Goal: Use online tool/utility

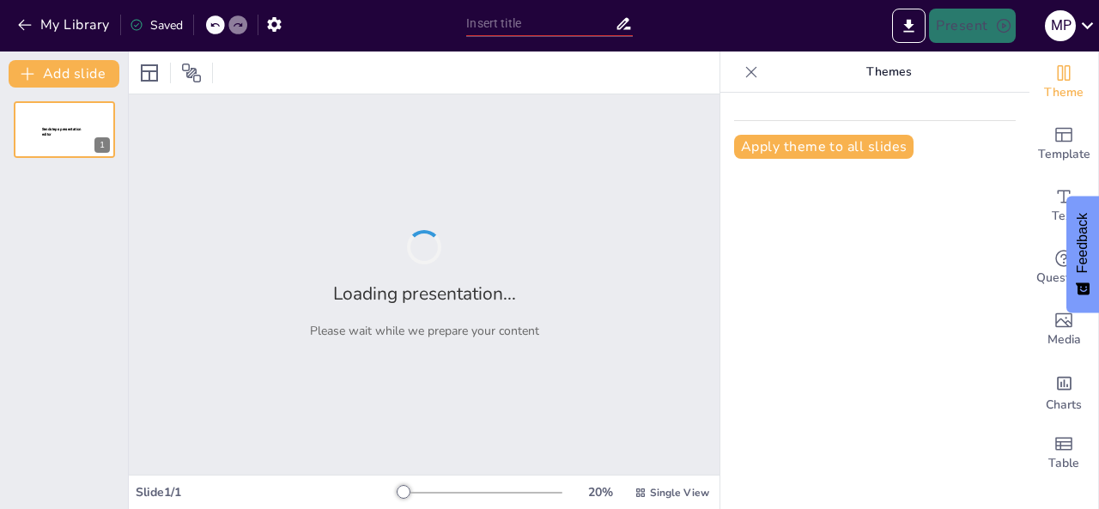
type input "Explorando la Odontología: Requisitos, Universidades y Perspectivas Profesional…"
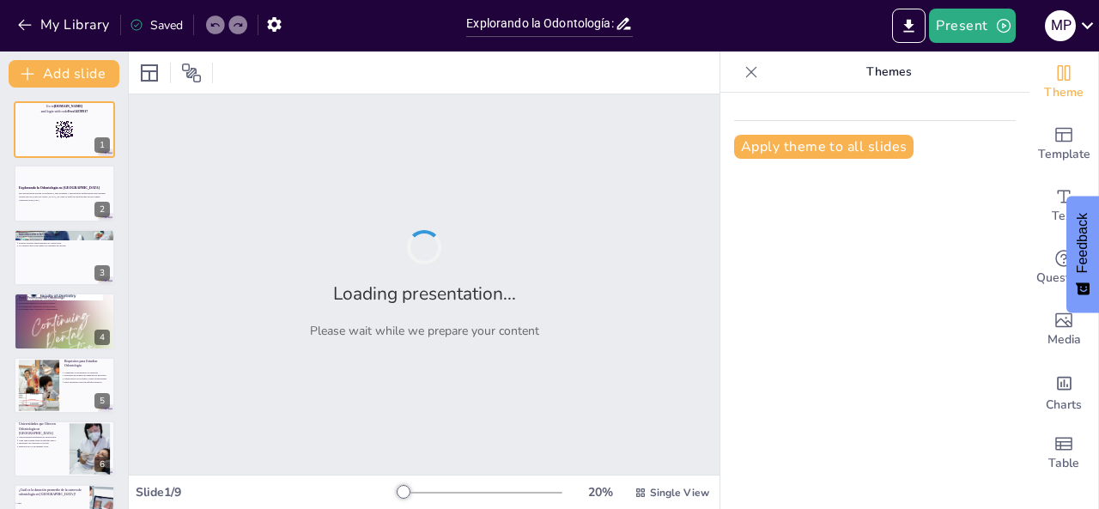
checkbox input "true"
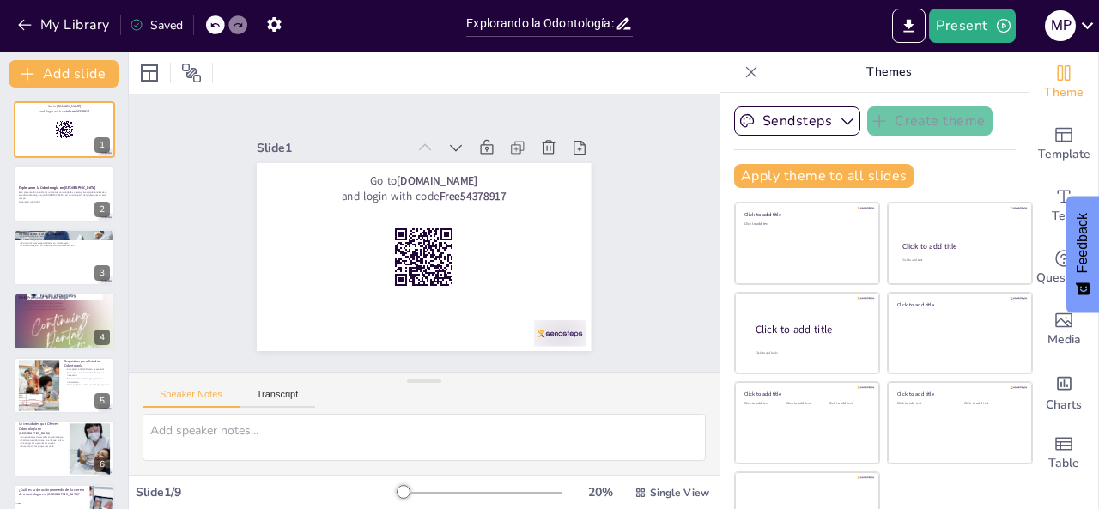
checkbox input "true"
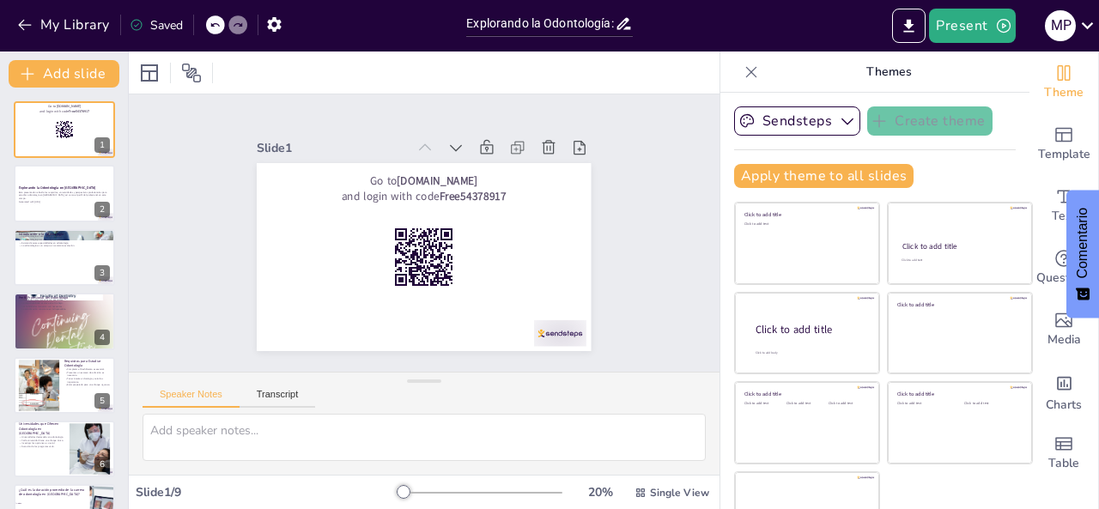
checkbox input "true"
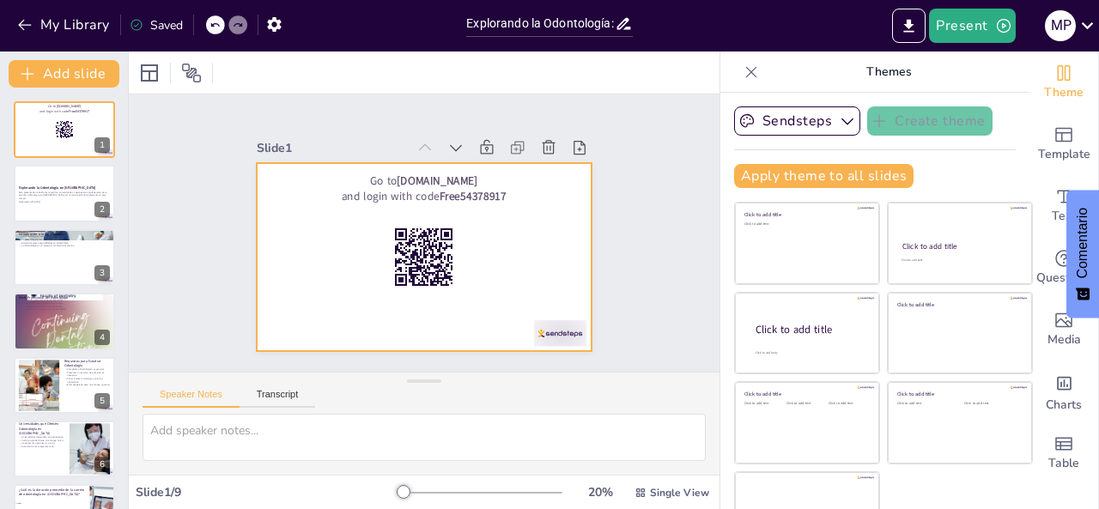
checkbox input "true"
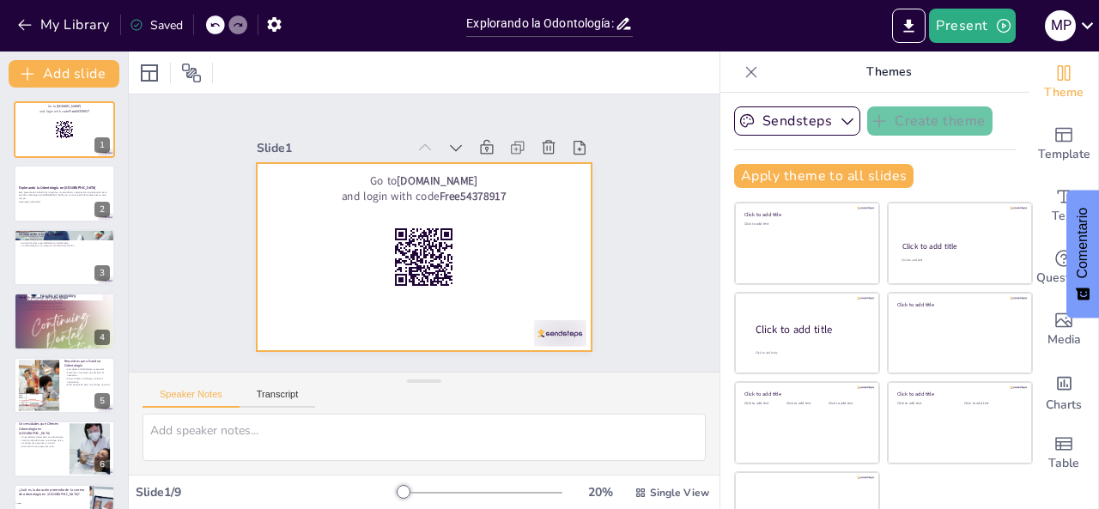
checkbox input "true"
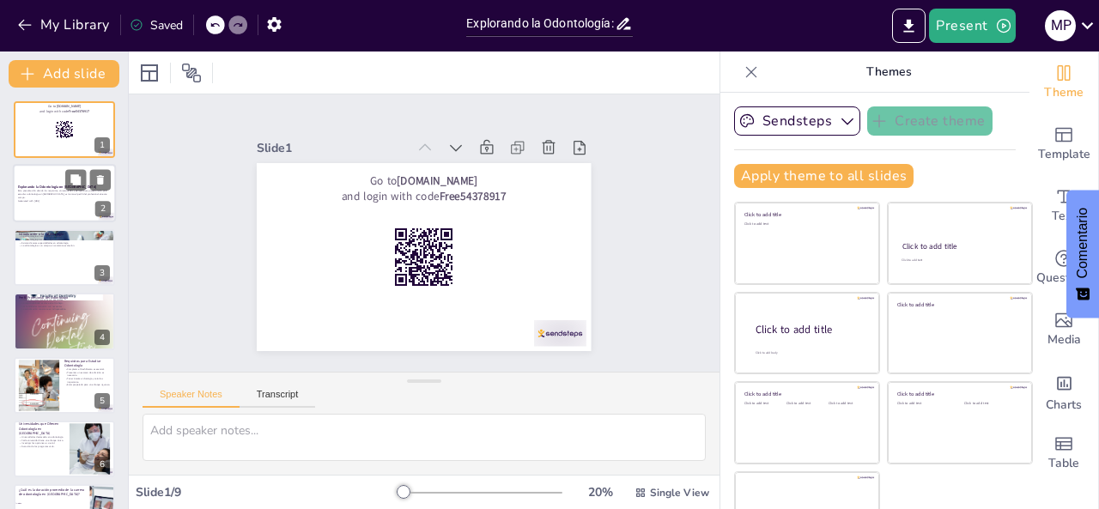
checkbox input "true"
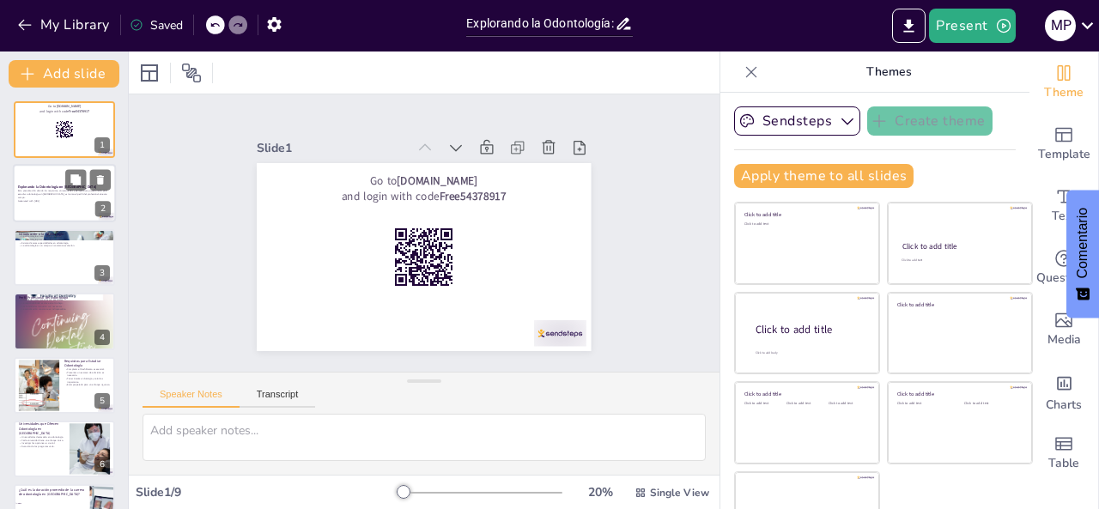
checkbox input "true"
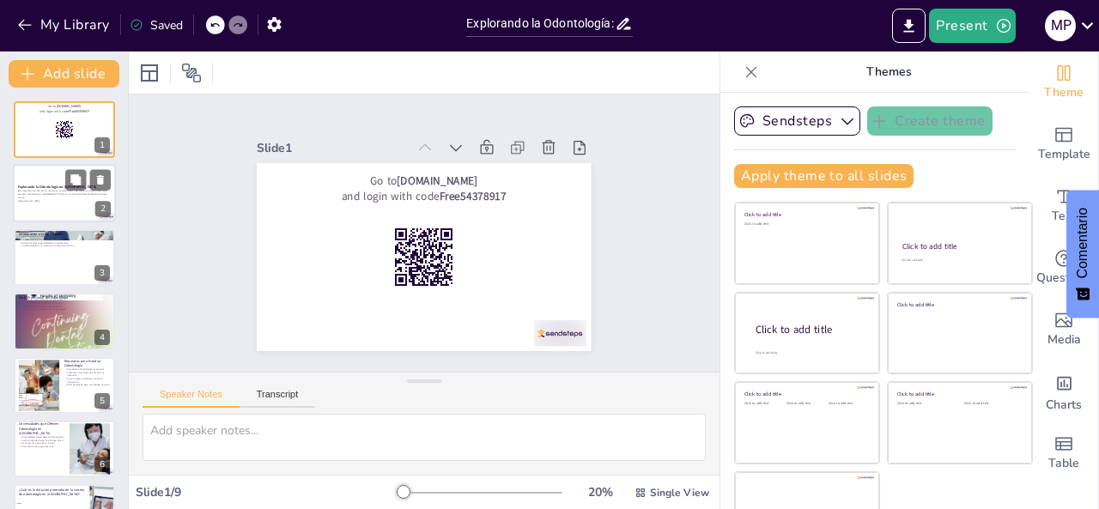
checkbox input "true"
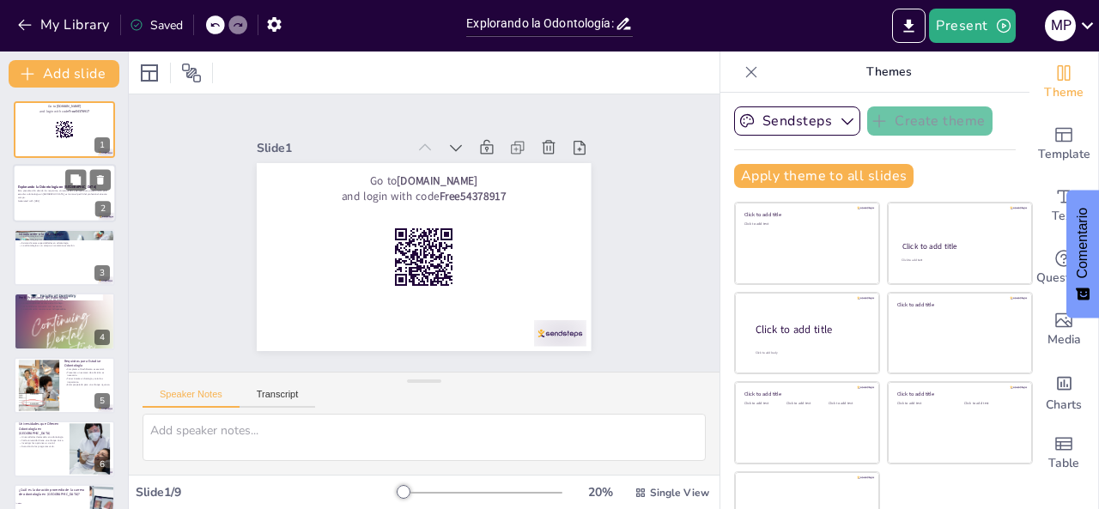
click at [60, 197] on p "Esta presentación aborda los requisitos, universidades y perspectivas profesion…" at bounding box center [64, 194] width 93 height 9
checkbox input "true"
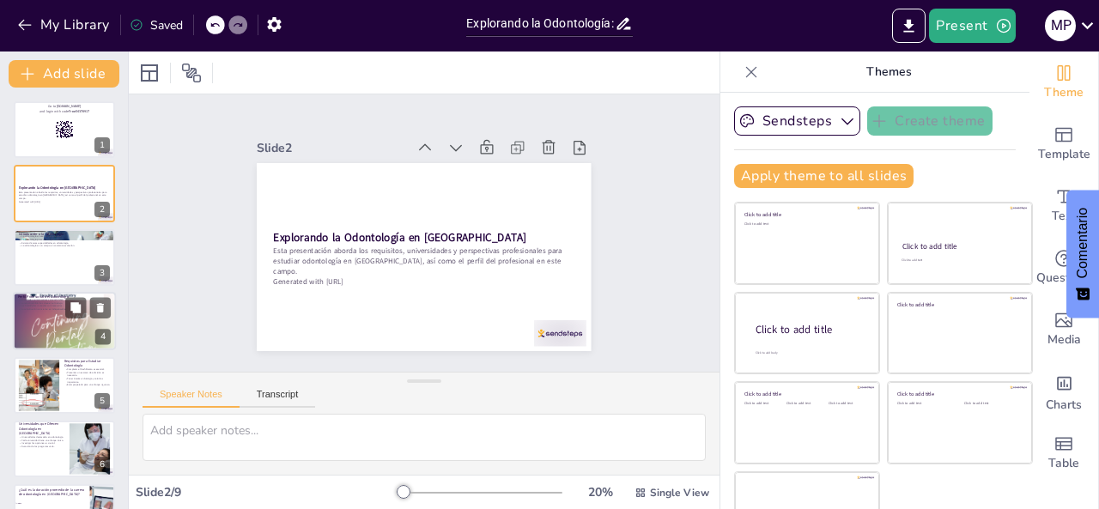
checkbox input "true"
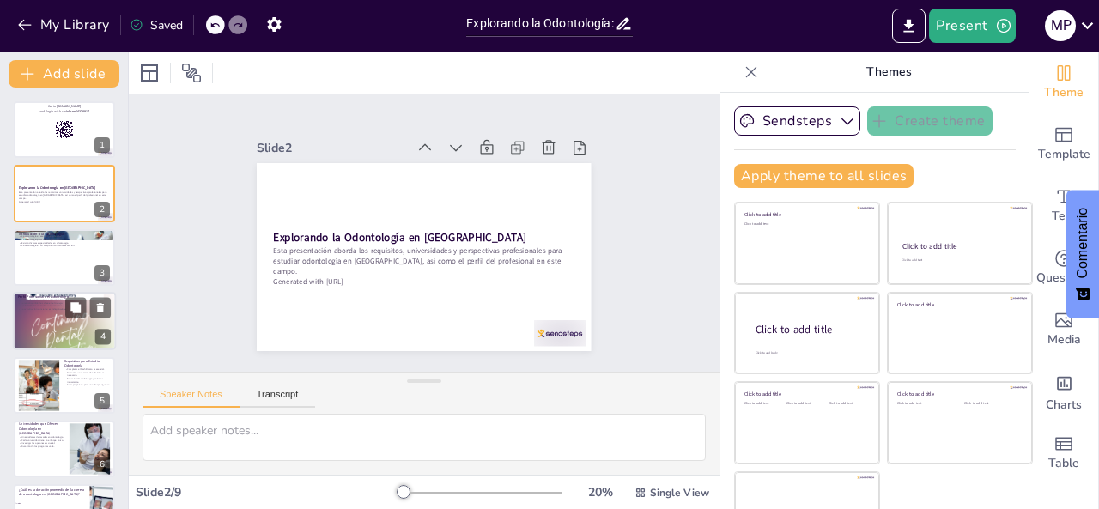
checkbox input "true"
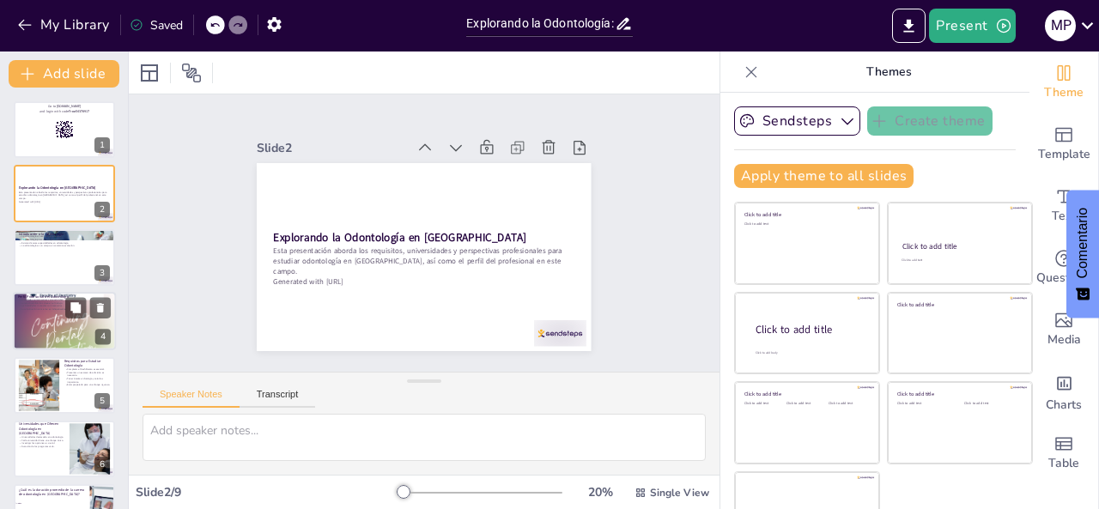
checkbox input "true"
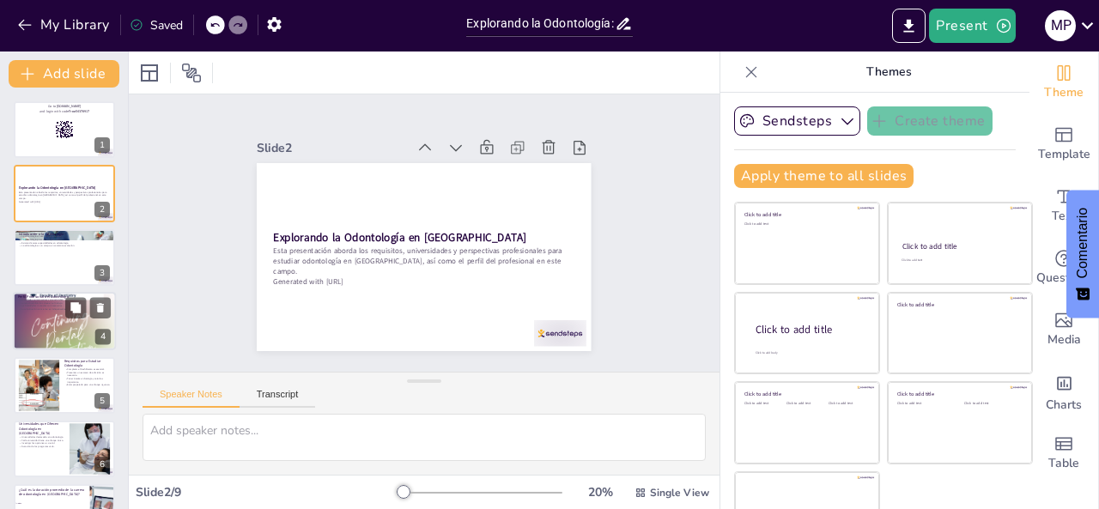
checkbox input "true"
click at [54, 307] on p "Las habilidades manuales son necesarias." at bounding box center [64, 306] width 93 height 3
type textarea "La comunicación es fundamental en odontología. Los odontólogos deben ser capace…"
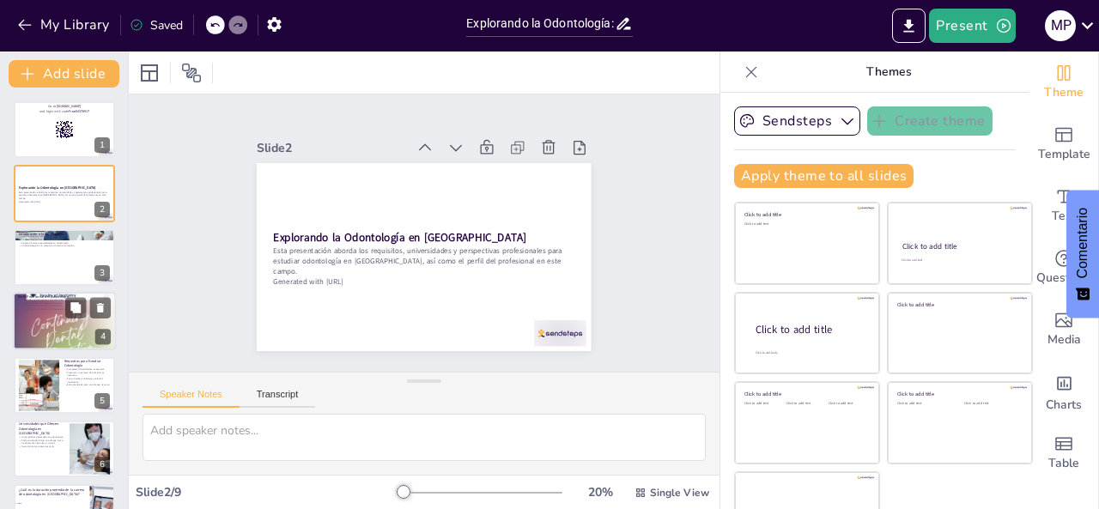
checkbox input "true"
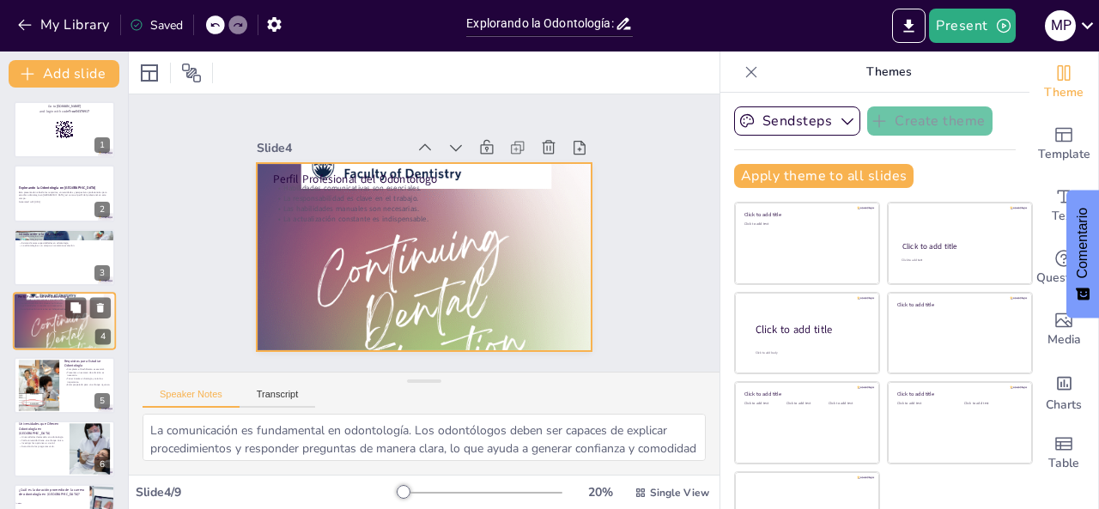
scroll to position [22, 0]
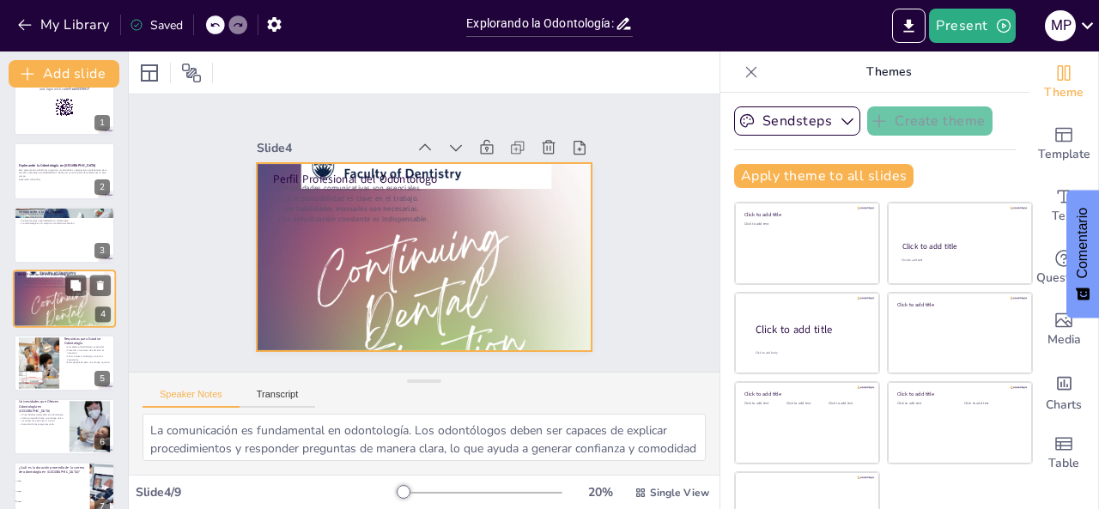
checkbox input "true"
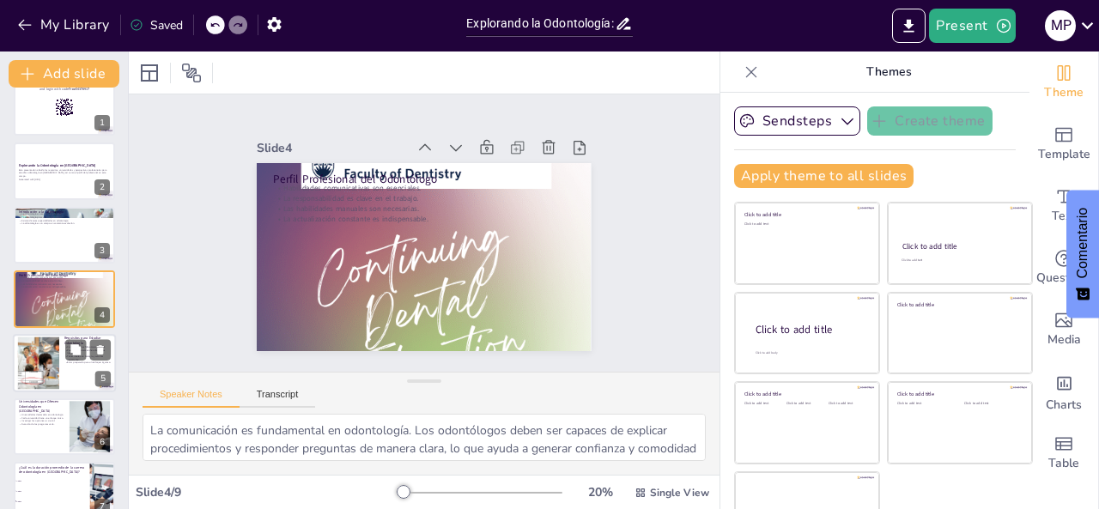
checkbox input "true"
click at [52, 345] on div at bounding box center [38, 363] width 70 height 52
type textarea "Completar el bachillerato es un requisito previo fundamental para acceder a los…"
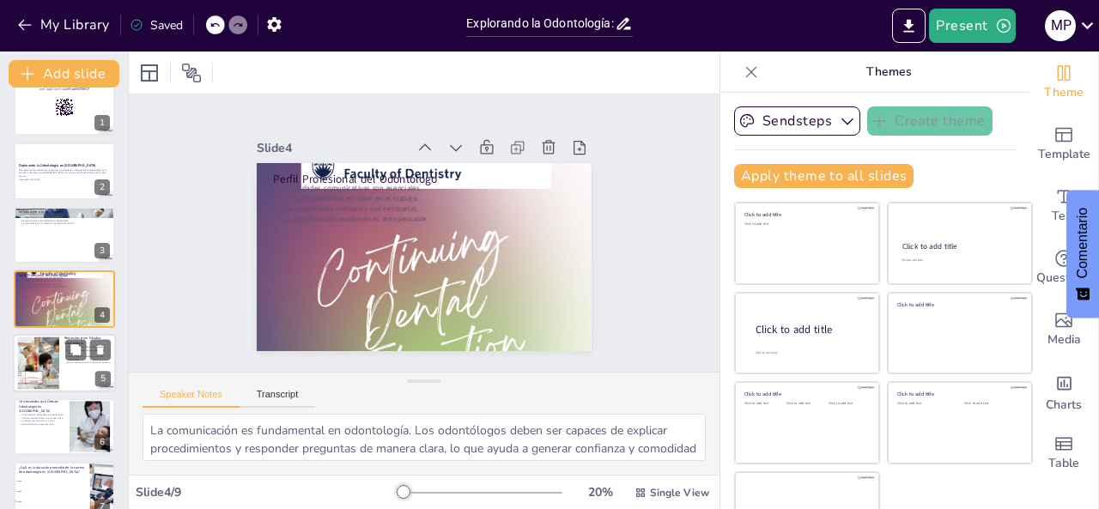
checkbox input "true"
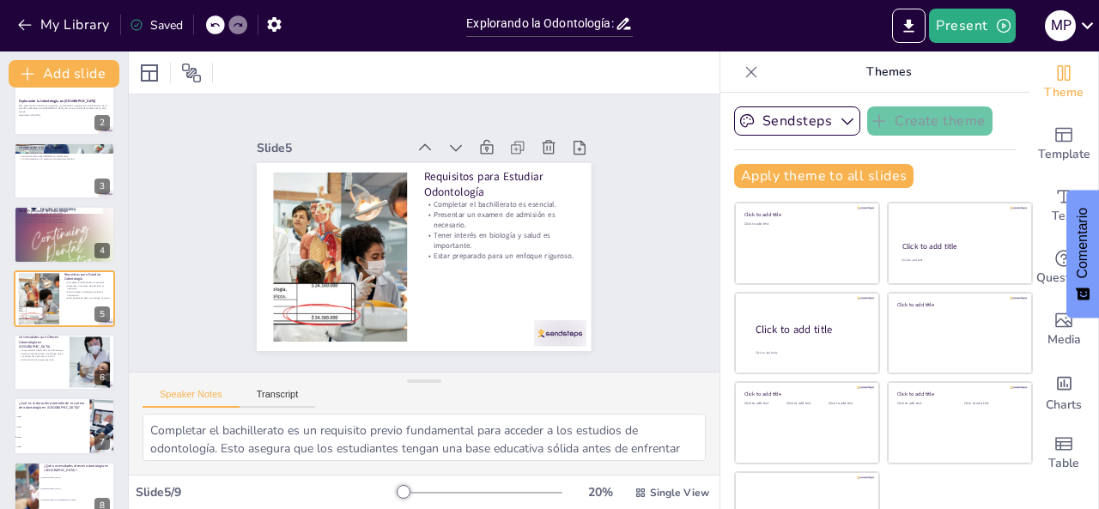
checkbox input "true"
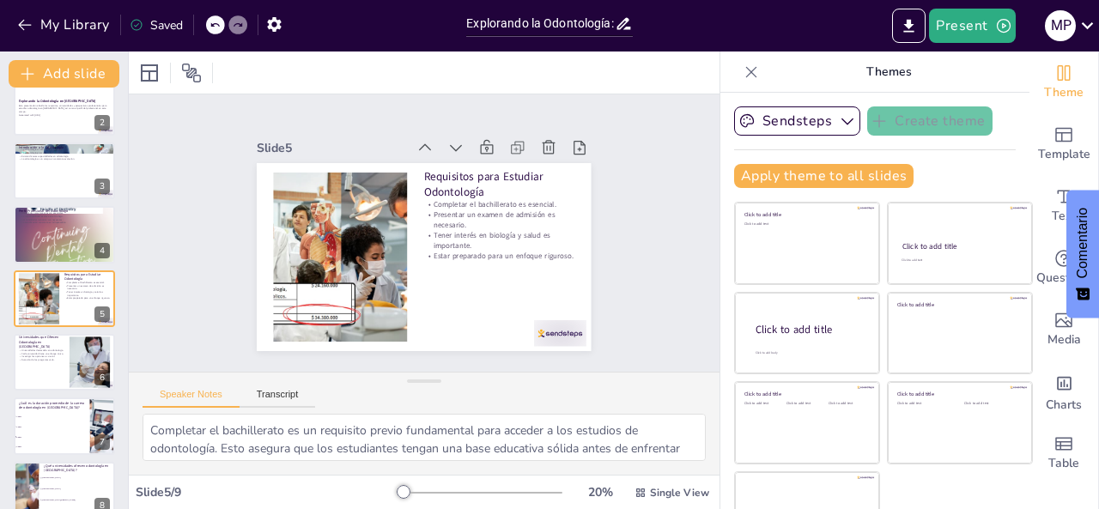
checkbox input "true"
